Goal: Task Accomplishment & Management: Manage account settings

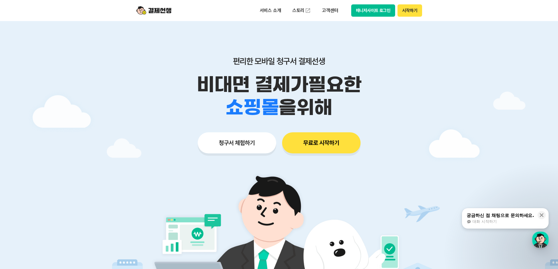
click at [328, 148] on button "무료로 시작하기" at bounding box center [321, 142] width 78 height 21
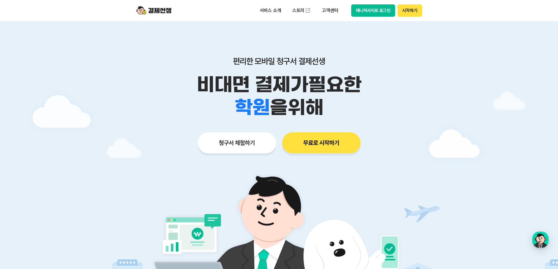
click at [408, 14] on button "시작하기" at bounding box center [409, 10] width 24 height 12
click at [384, 14] on button "매니저사이트 로그인" at bounding box center [373, 10] width 44 height 12
click at [372, 16] on button "매니저사이트 로그인" at bounding box center [373, 10] width 44 height 12
